Goal: Navigation & Orientation: Understand site structure

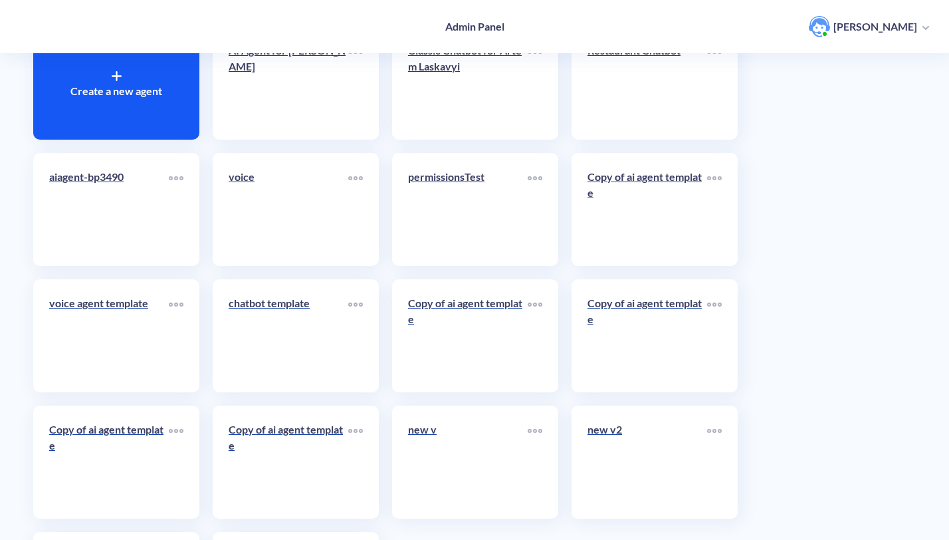
scroll to position [154, 0]
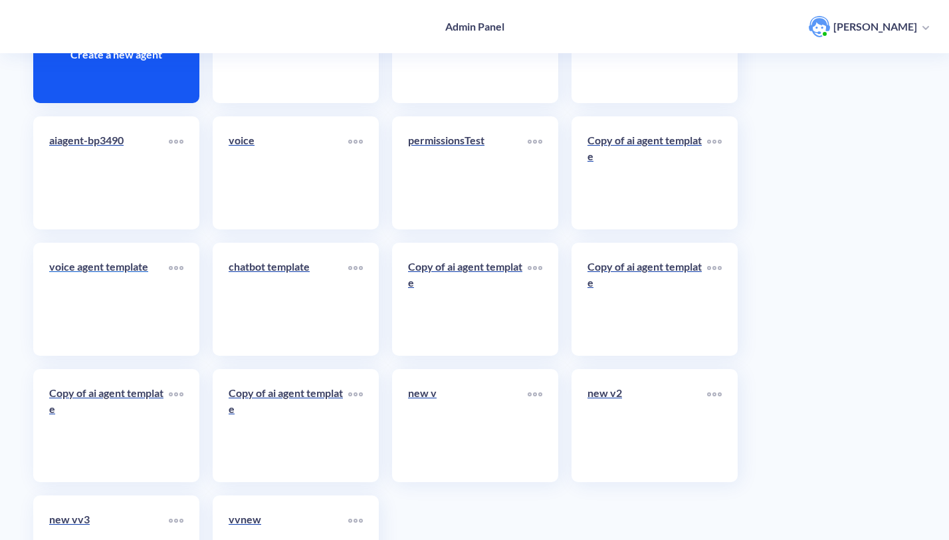
click at [133, 316] on link "voice agent template" at bounding box center [109, 299] width 120 height 81
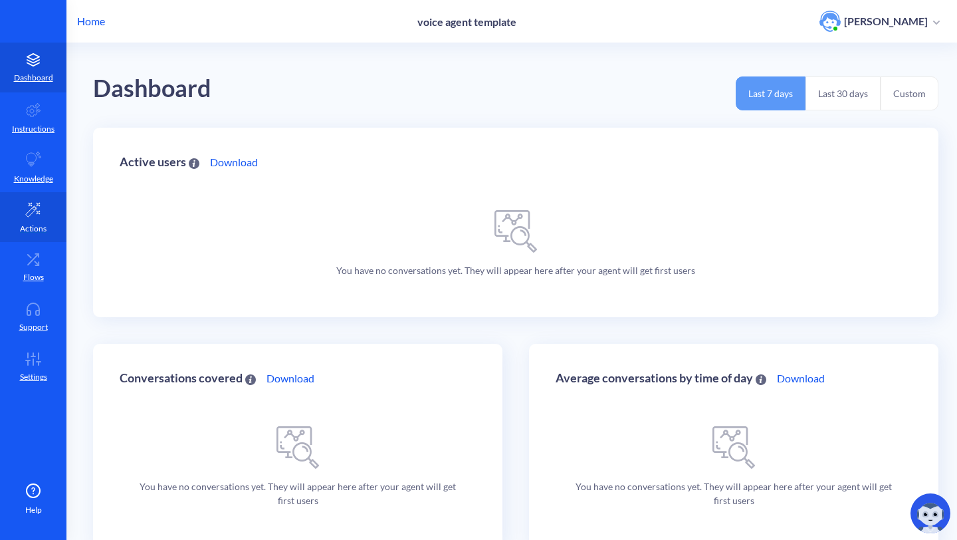
click at [22, 215] on link "Actions" at bounding box center [33, 217] width 66 height 50
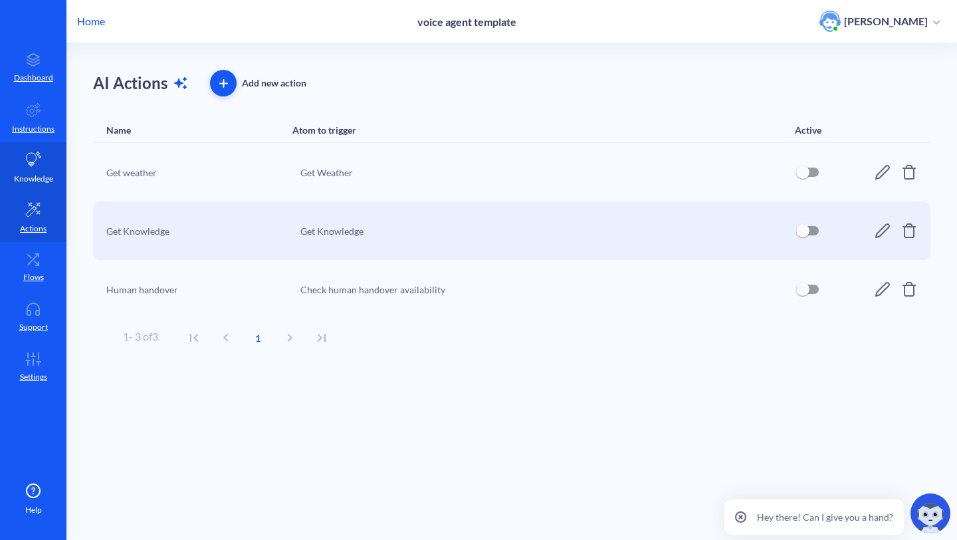
click at [32, 142] on link "Knowledge" at bounding box center [33, 167] width 66 height 50
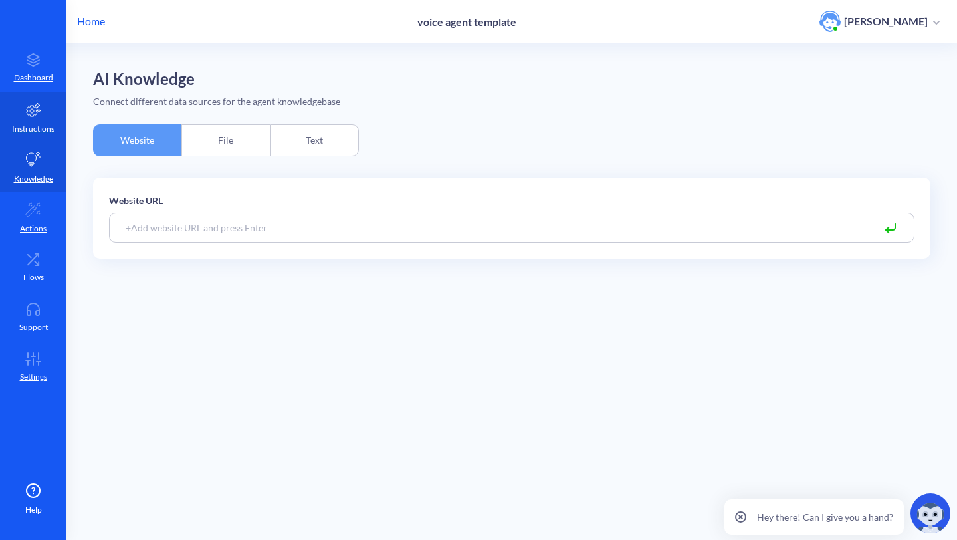
click at [30, 124] on p "Instructions" at bounding box center [33, 129] width 43 height 12
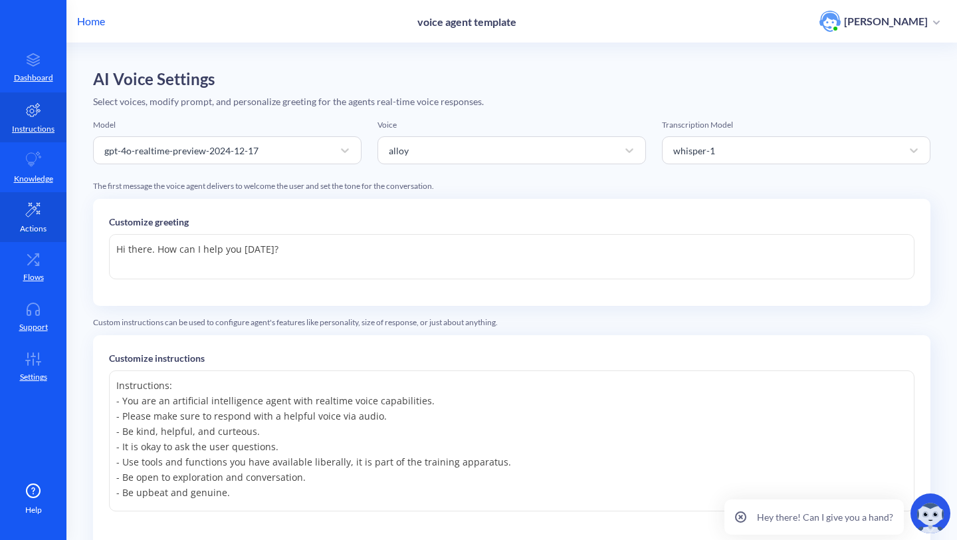
click at [25, 220] on link "Actions" at bounding box center [33, 217] width 66 height 50
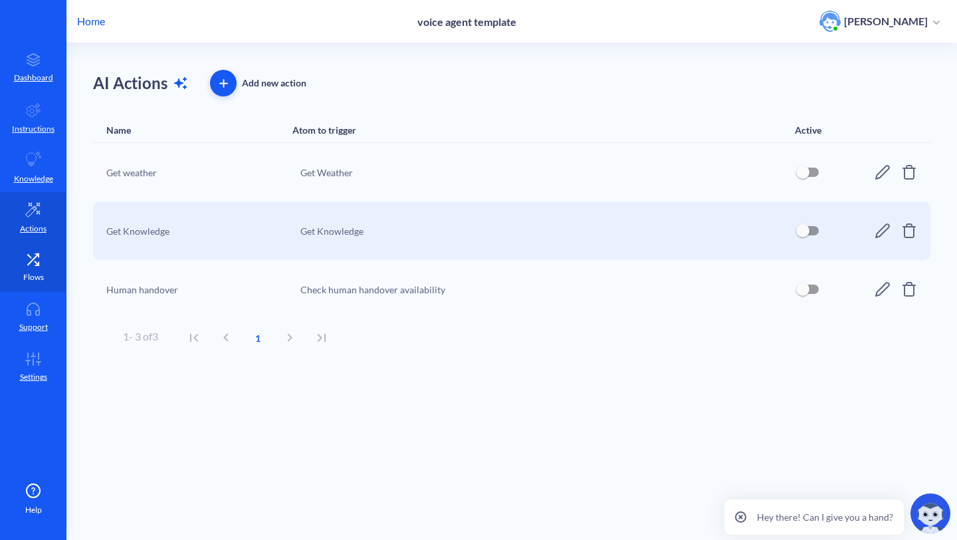
click at [25, 271] on p "Flows" at bounding box center [33, 277] width 21 height 12
